Goal: Entertainment & Leisure: Consume media (video, audio)

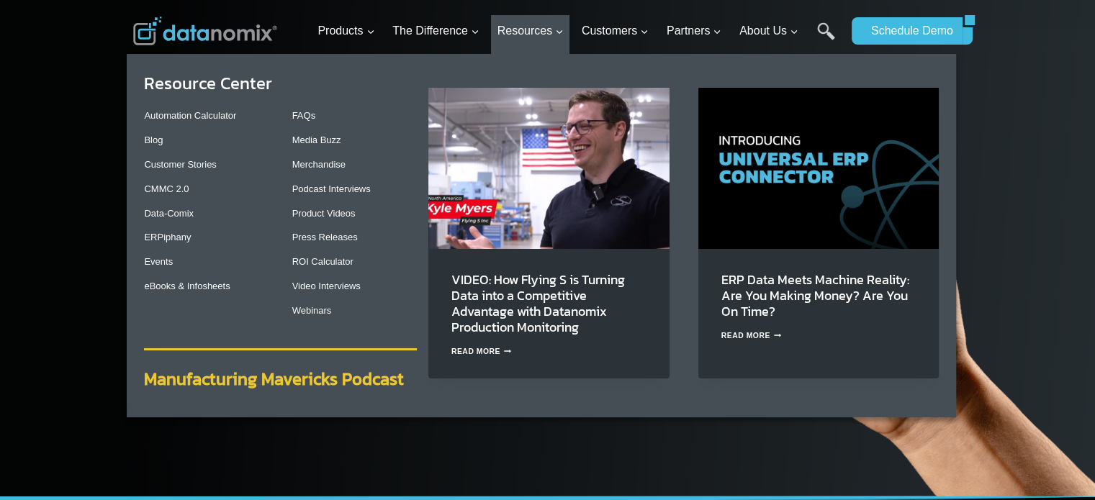
click at [351, 381] on strong "Manufacturing Mavericks Podcast" at bounding box center [274, 378] width 260 height 25
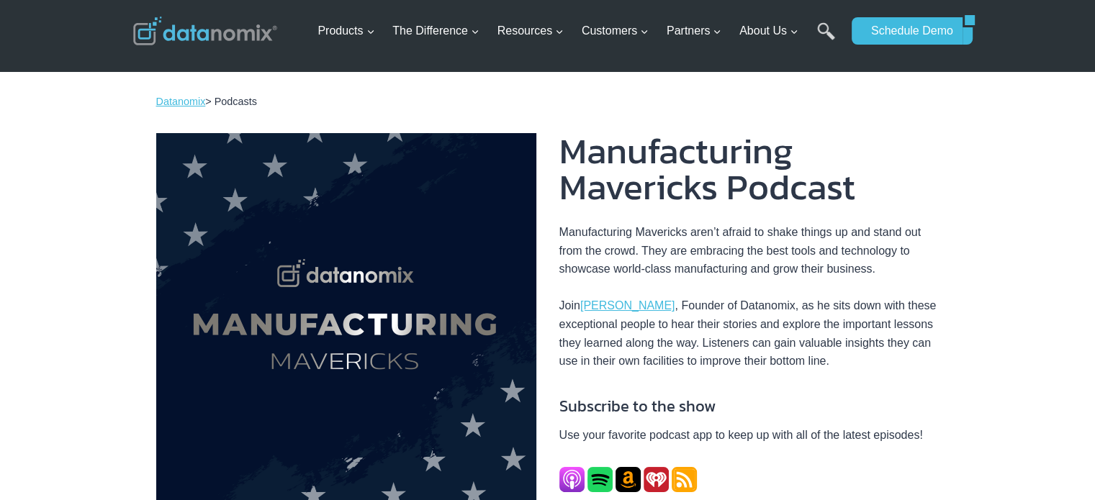
click at [858, 467] on div at bounding box center [749, 479] width 380 height 25
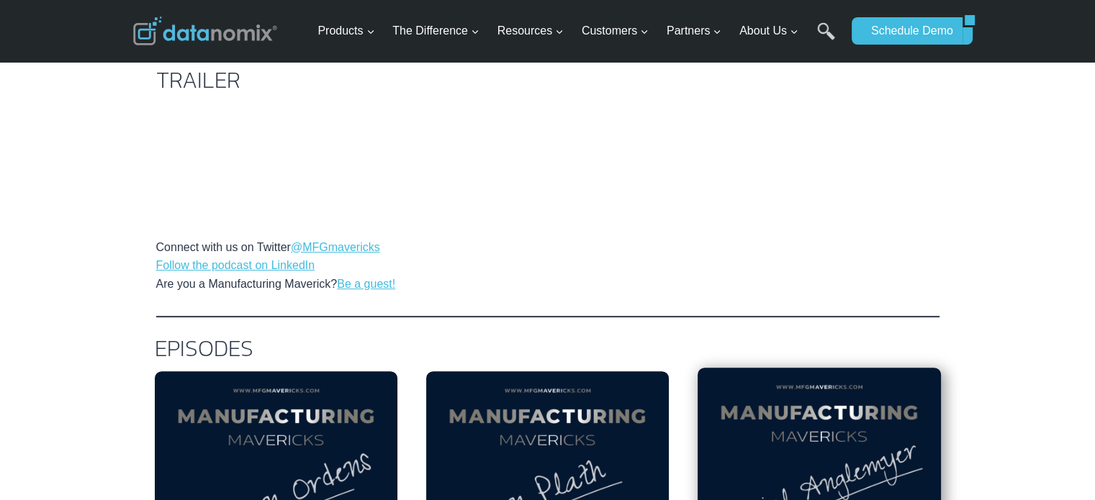
scroll to position [720, 0]
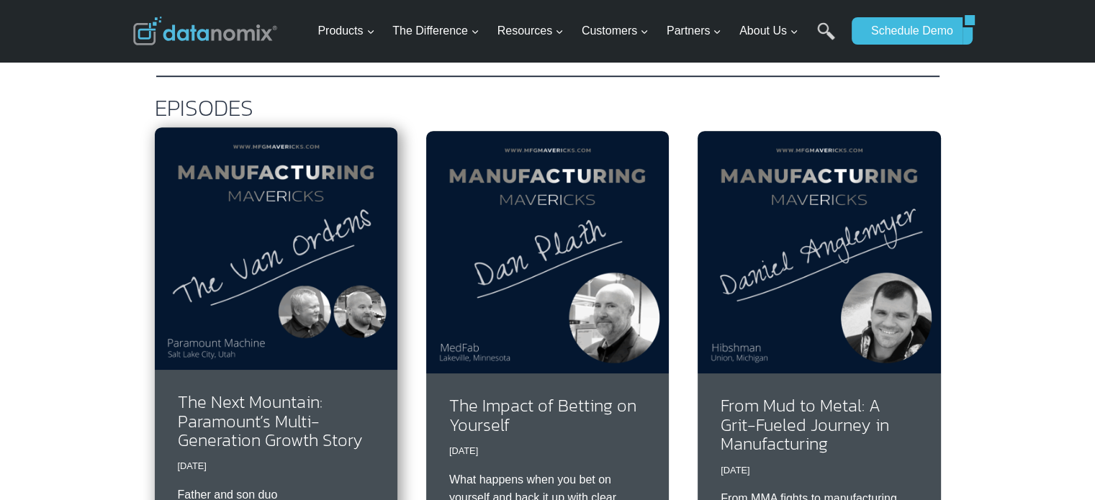
click at [271, 323] on img at bounding box center [276, 248] width 243 height 243
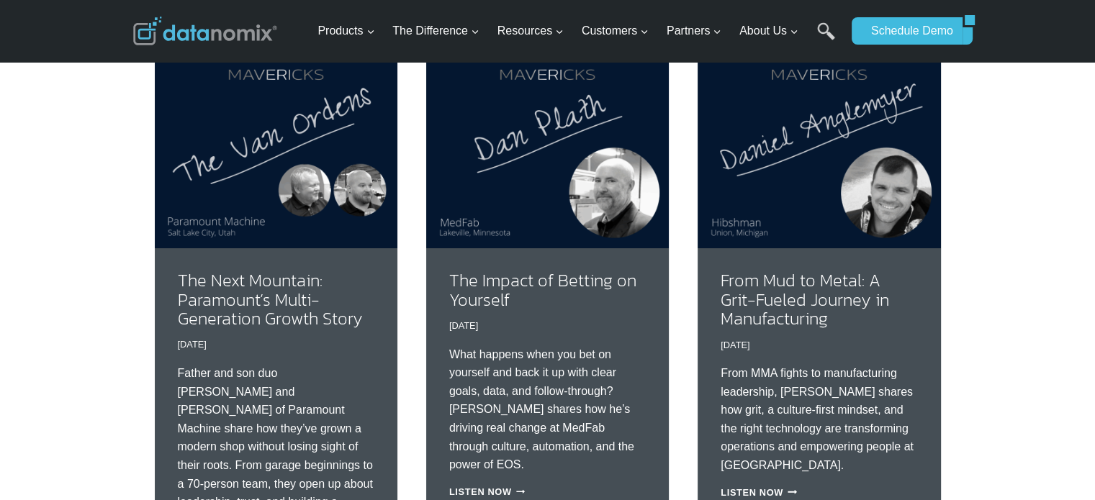
scroll to position [959, 0]
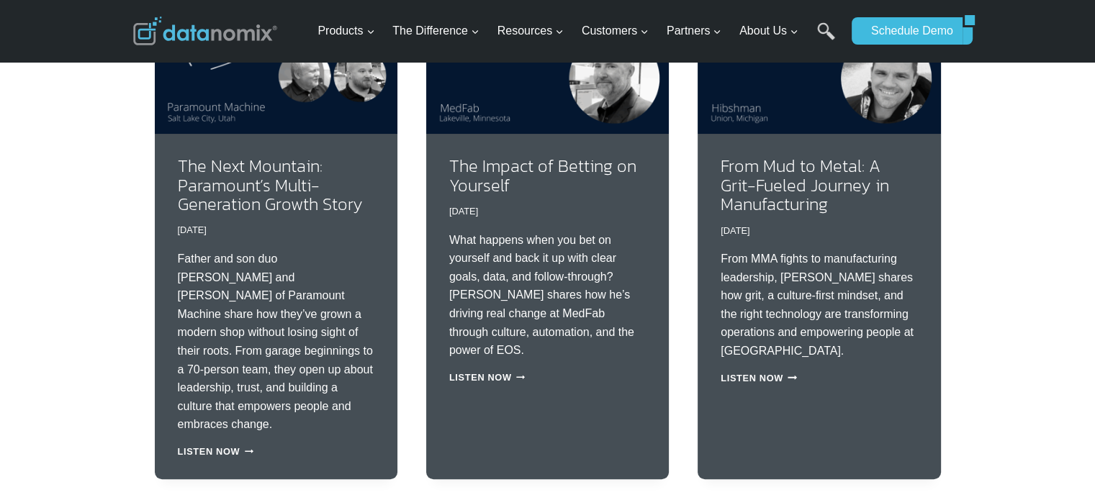
drag, startPoint x: 55, startPoint y: 163, endPoint x: 56, endPoint y: 114, distance: 49.0
